Goal: Answer question/provide support

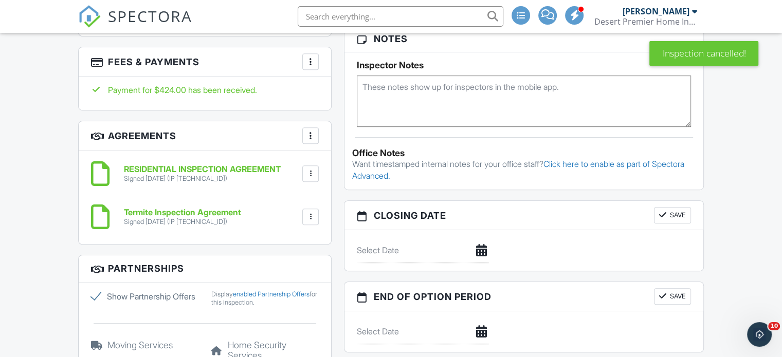
click at [315, 58] on div at bounding box center [311, 62] width 10 height 10
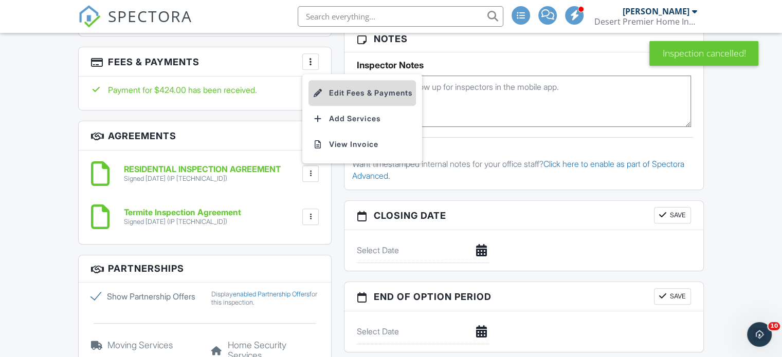
click at [331, 93] on li "Edit Fees & Payments" at bounding box center [363, 93] width 108 height 26
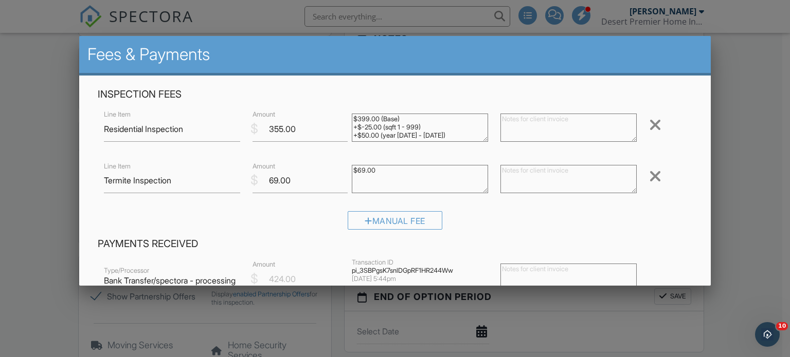
click at [20, 85] on div at bounding box center [395, 172] width 790 height 447
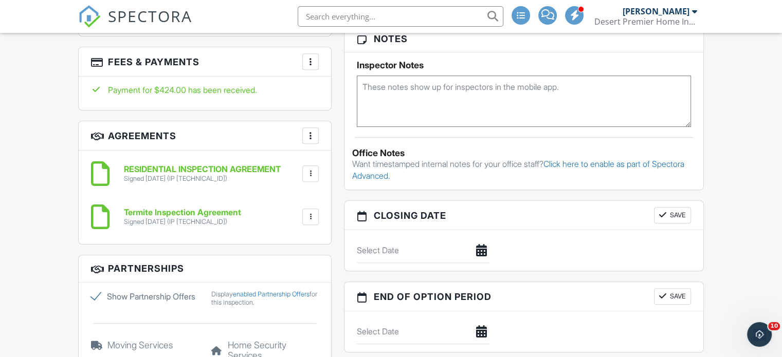
click at [312, 67] on div "More" at bounding box center [310, 61] width 16 height 16
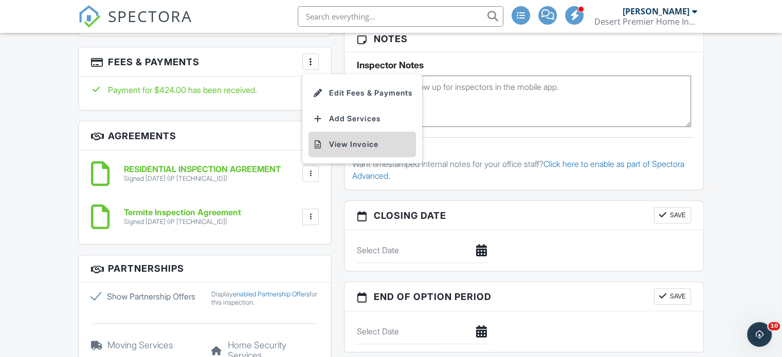
click at [344, 137] on li "View Invoice" at bounding box center [363, 145] width 108 height 26
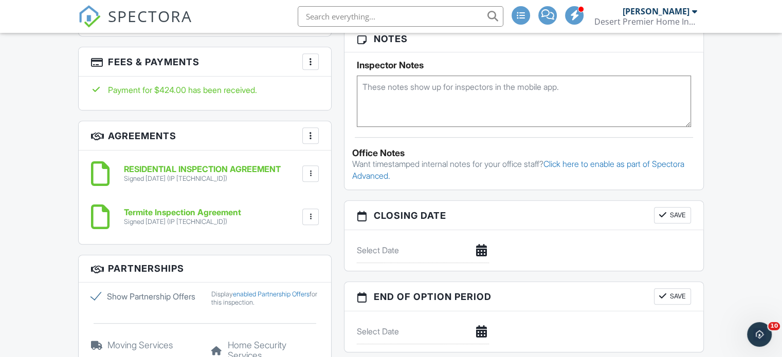
click at [302, 67] on h3 "Fees & Payments More Edit Fees & Payments Add Services View Invoice" at bounding box center [205, 61] width 253 height 29
click at [304, 65] on div "More" at bounding box center [310, 61] width 16 height 16
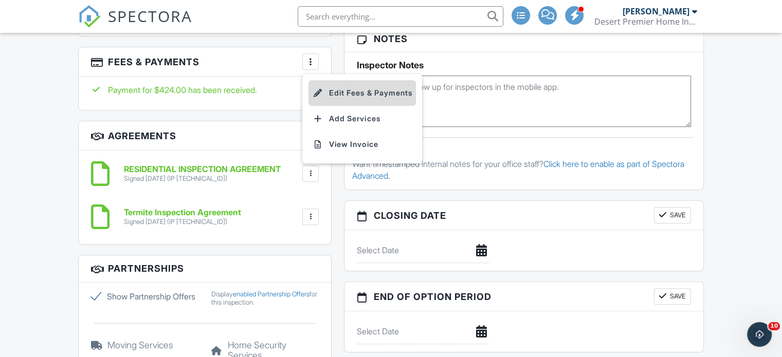
click at [331, 95] on li "Edit Fees & Payments" at bounding box center [363, 93] width 108 height 26
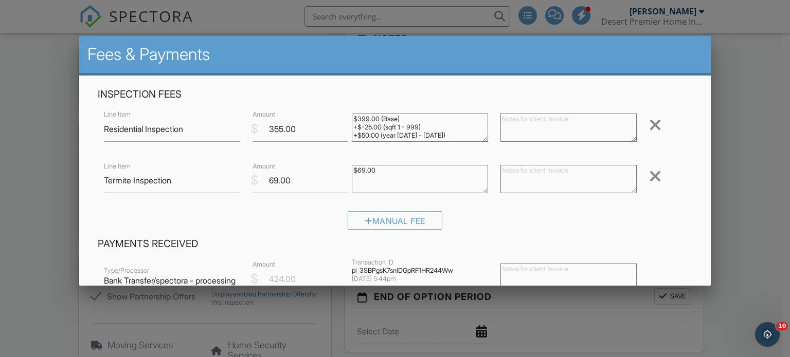
click at [317, 106] on div "Inspection Fees Line Item Residential Inspection $ Amount 355.00 $399.00 (Base)…" at bounding box center [395, 163] width 607 height 150
click at [754, 326] on html at bounding box center [766, 333] width 25 height 25
click at [755, 332] on div "Open Intercom Messenger" at bounding box center [766, 333] width 34 height 34
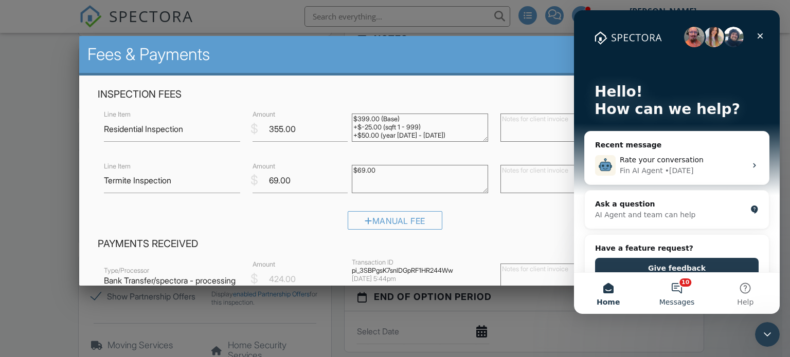
click at [690, 290] on button "10 Messages" at bounding box center [676, 293] width 68 height 41
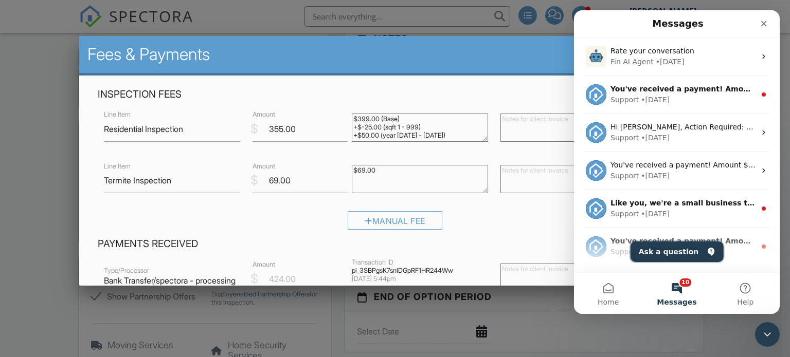
click at [662, 255] on button "Ask a question" at bounding box center [677, 252] width 93 height 21
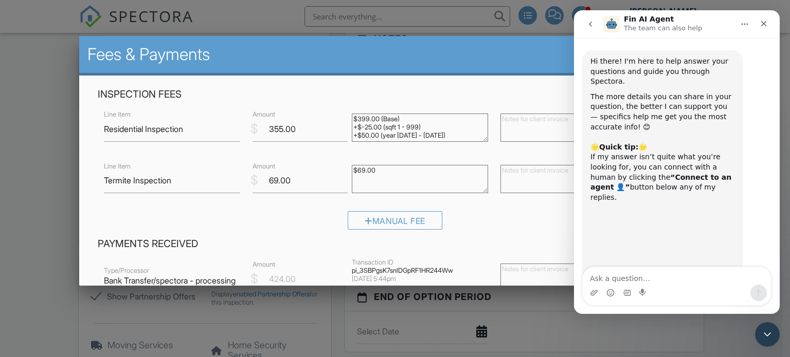
click at [662, 280] on textarea "Ask a question…" at bounding box center [677, 275] width 188 height 17
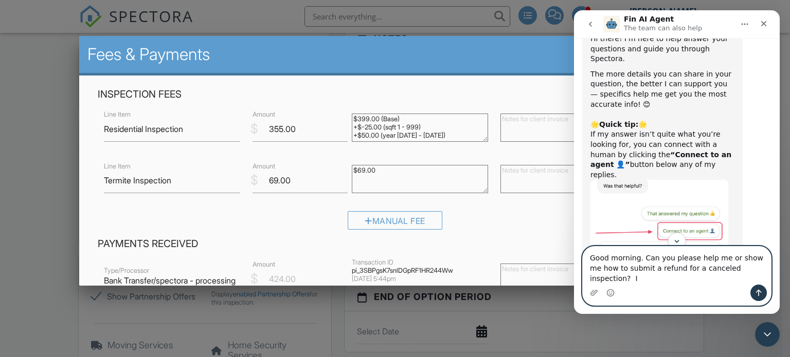
scroll to position [31, 0]
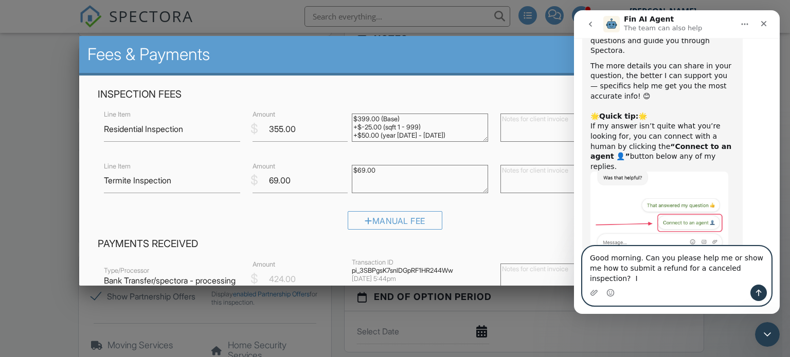
drag, startPoint x: 749, startPoint y: 279, endPoint x: 588, endPoint y: 266, distance: 161.5
click at [588, 266] on textarea "Good morning. Can you please help me or show me how to submit a refund for a ca…" at bounding box center [677, 266] width 188 height 38
click at [753, 283] on textarea "Good morning. Can you please help me or show me how to submit a refund for a ca…" at bounding box center [677, 266] width 188 height 38
type textarea "Good morning. Can you please help me or show me how to submit a refund for a ca…"
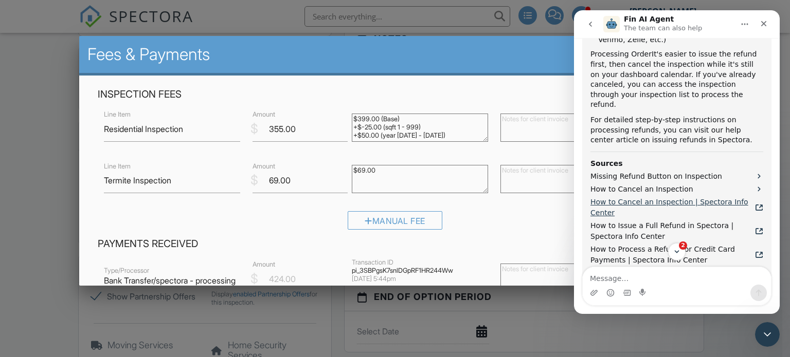
scroll to position [660, 0]
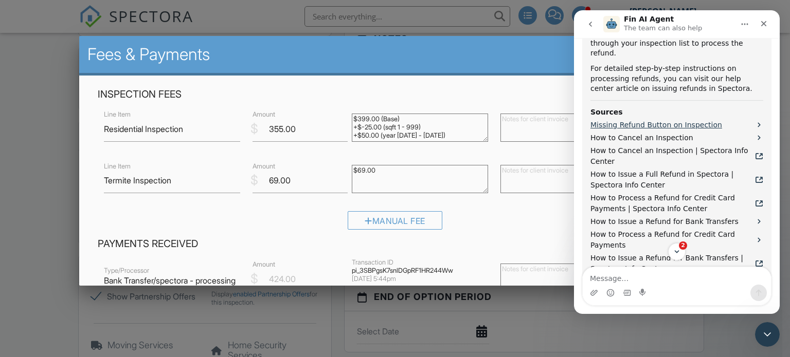
click at [661, 120] on span "Missing Refund Button on Inspection" at bounding box center [656, 125] width 132 height 11
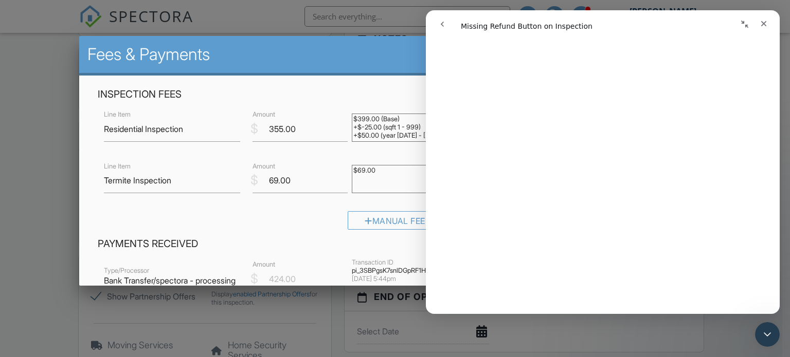
scroll to position [309, 0]
click at [333, 86] on div "Inspection Fees Line Item Residential Inspection $ Amount 355.00 $399.00 (Base)…" at bounding box center [395, 290] width 632 height 429
click at [345, 92] on h4 "Inspection Fees" at bounding box center [395, 94] width 595 height 13
click at [373, 68] on div "Fees & Payments" at bounding box center [395, 56] width 632 height 40
click at [744, 28] on icon "Collapse window" at bounding box center [745, 24] width 8 height 8
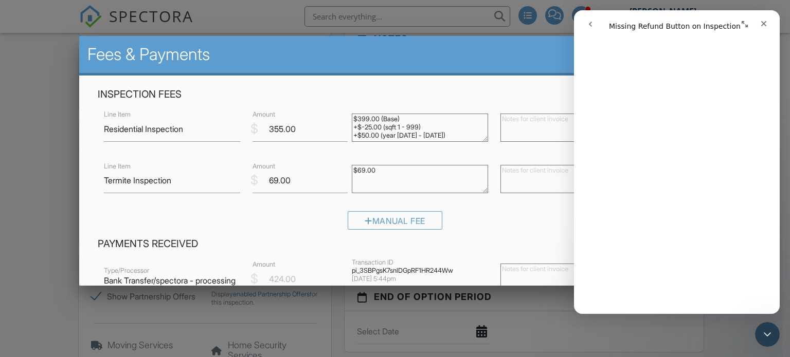
scroll to position [323, 0]
click at [559, 54] on h2 "Fees & Payments" at bounding box center [395, 54] width 616 height 21
click at [761, 23] on icon "Close" at bounding box center [764, 24] width 8 height 8
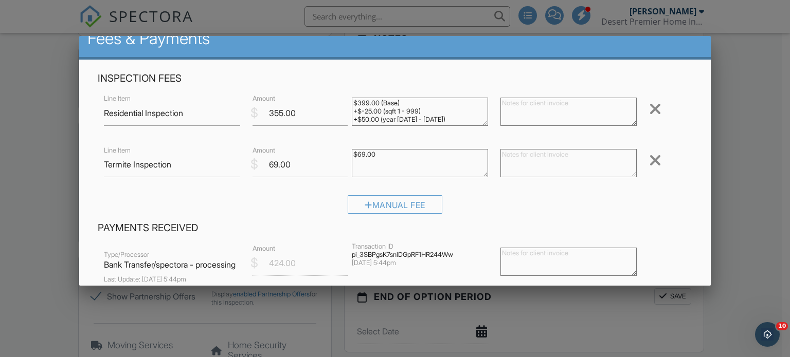
scroll to position [0, 0]
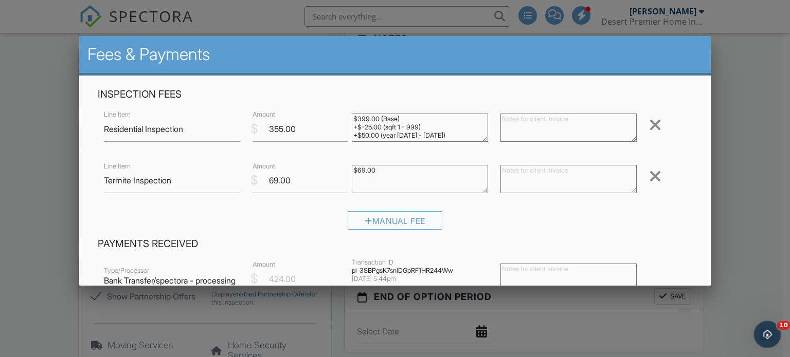
click at [774, 334] on div "Open Intercom Messenger" at bounding box center [766, 333] width 34 height 34
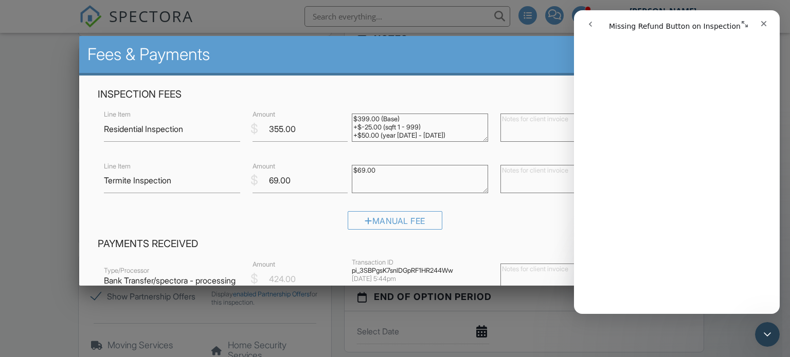
scroll to position [309, 0]
click at [589, 26] on icon "go back" at bounding box center [590, 24] width 8 height 8
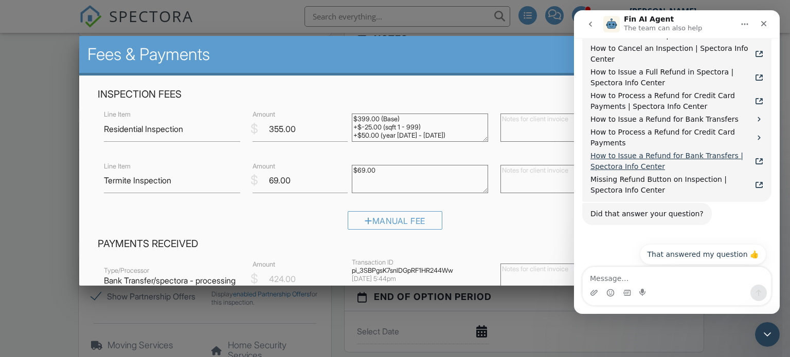
scroll to position [745, 0]
click at [700, 271] on button "Connect to an agent 👤" at bounding box center [716, 281] width 100 height 21
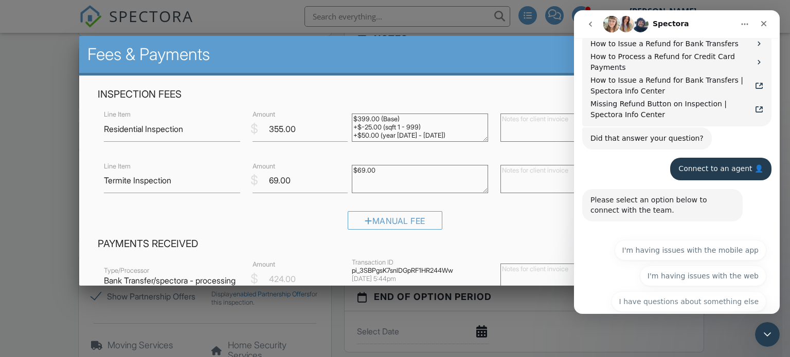
scroll to position [835, 0]
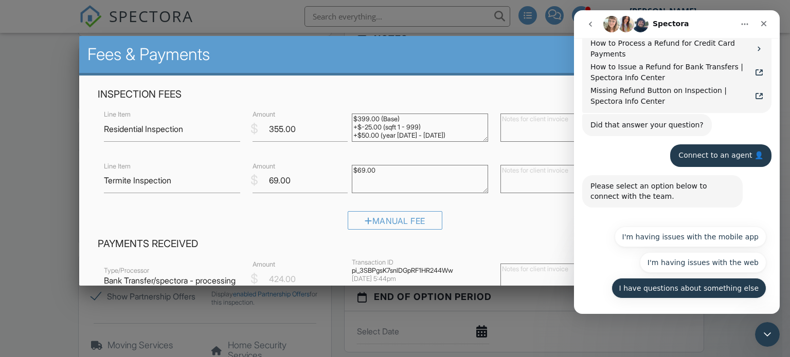
click at [654, 278] on button "I have questions about something else" at bounding box center [689, 288] width 155 height 21
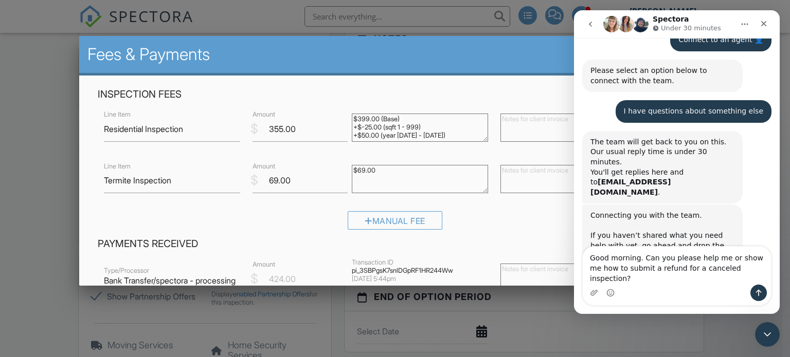
scroll to position [961, 0]
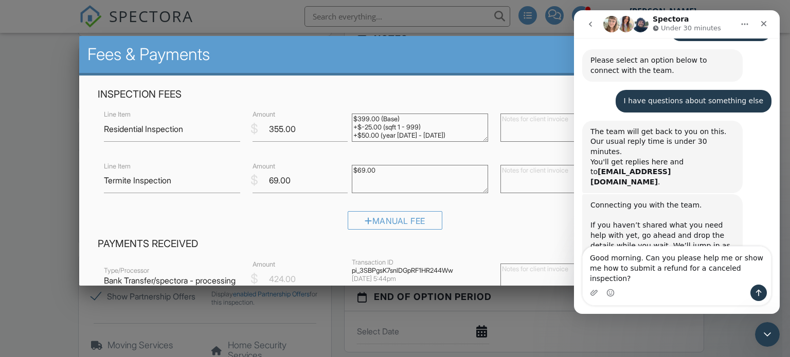
type textarea "Good morning. Can you please help me or show me how to submit a refund for a ca…"
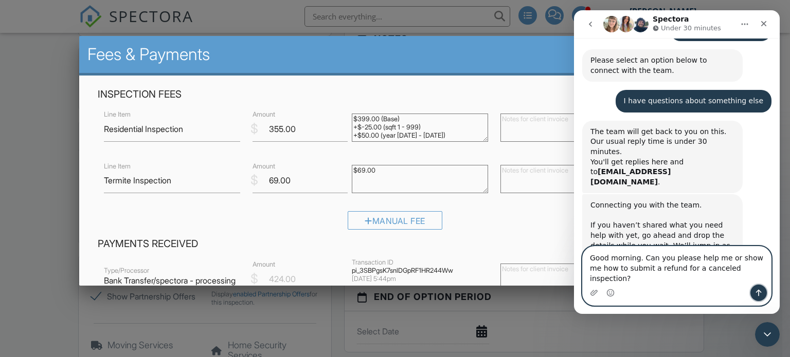
click at [755, 295] on icon "Send a message…" at bounding box center [759, 293] width 8 height 8
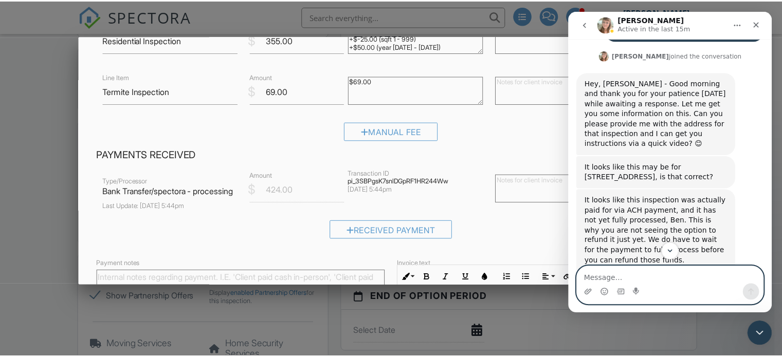
scroll to position [51, 0]
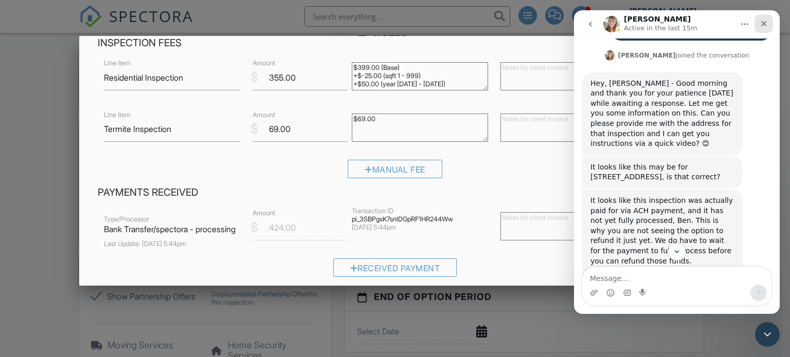
click at [758, 27] on div "Close" at bounding box center [764, 23] width 19 height 19
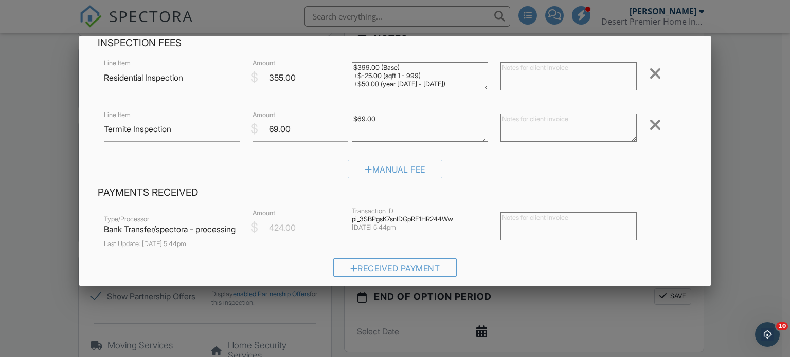
click at [724, 61] on div at bounding box center [395, 172] width 790 height 447
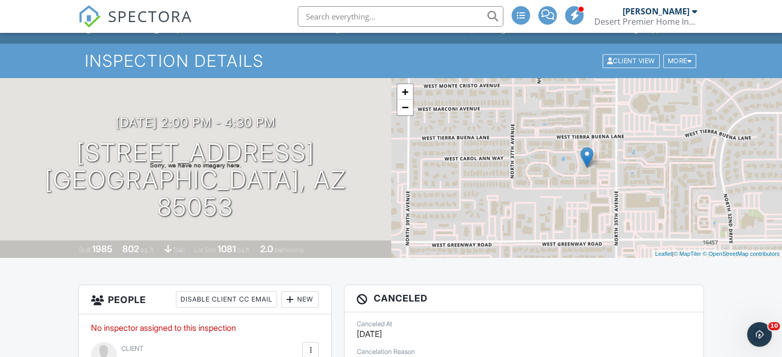
scroll to position [0, 0]
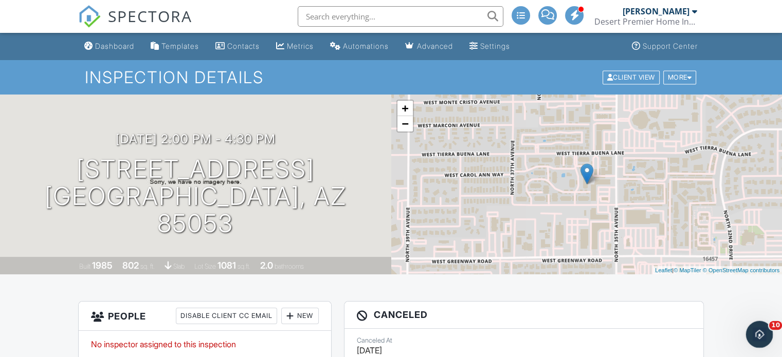
click at [768, 330] on div "Open Intercom Messenger" at bounding box center [758, 333] width 34 height 34
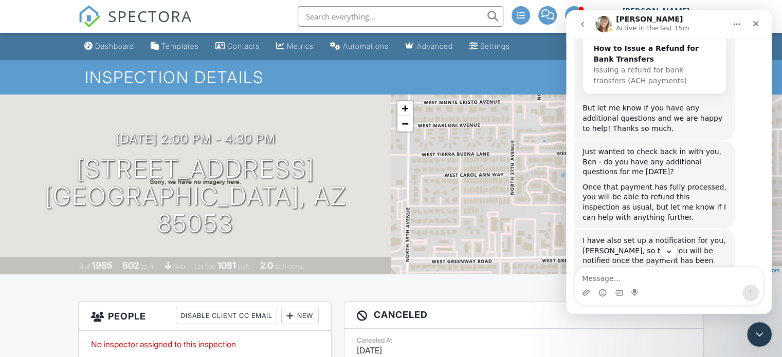
scroll to position [1599, 0]
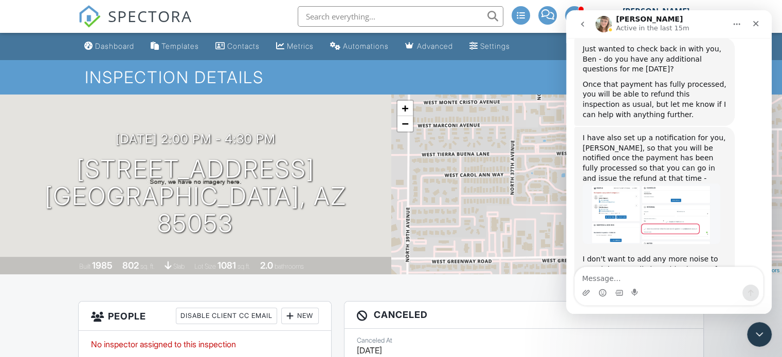
click at [643, 279] on textarea "Message…" at bounding box center [669, 275] width 188 height 17
click at [643, 279] on textarea "T" at bounding box center [669, 275] width 188 height 17
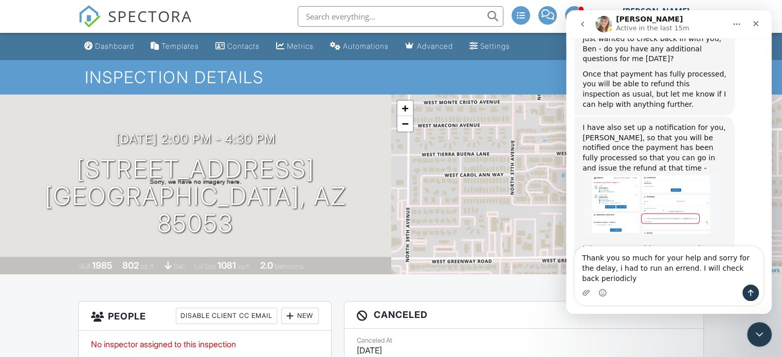
scroll to position [1619, 0]
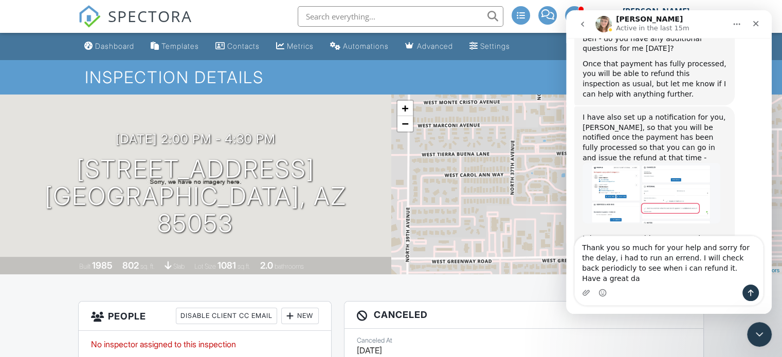
type textarea "Thank you so much for your help and sorry for the delay, i had to run an errend…"
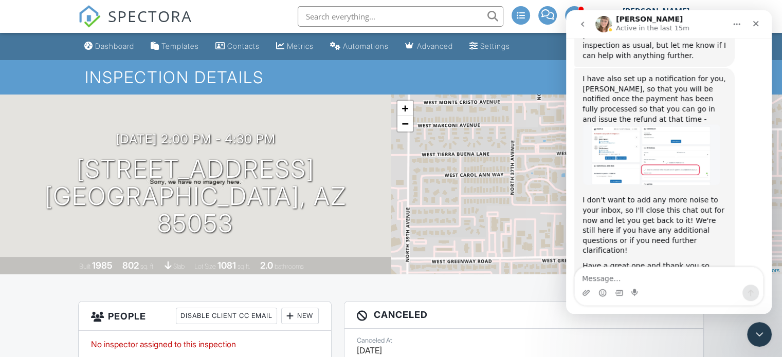
scroll to position [1659, 0]
click at [751, 28] on div "Close" at bounding box center [756, 23] width 19 height 19
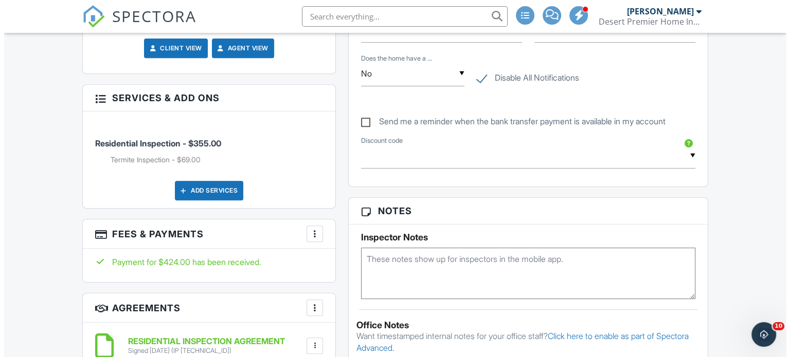
scroll to position [463, 0]
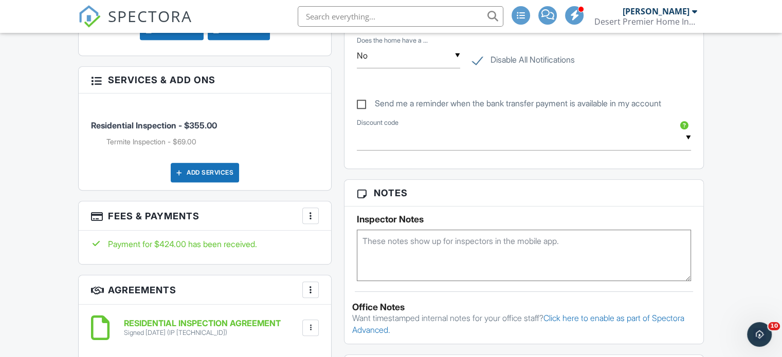
click at [307, 216] on div at bounding box center [311, 216] width 10 height 10
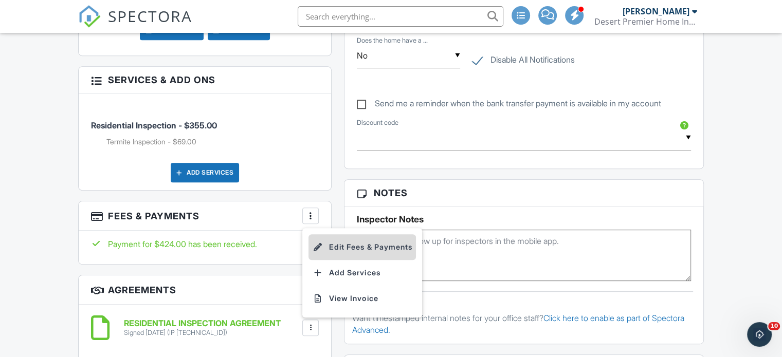
click at [328, 250] on li "Edit Fees & Payments" at bounding box center [363, 248] width 108 height 26
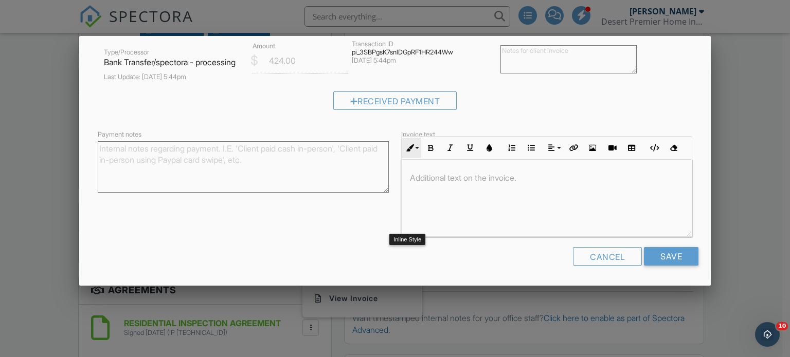
scroll to position [230, 0]
click at [665, 260] on input "Save" at bounding box center [671, 256] width 55 height 19
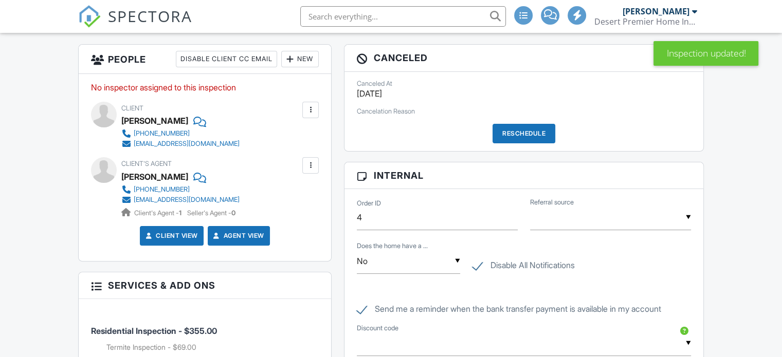
scroll to position [360, 0]
